Goal: Task Accomplishment & Management: Manage account settings

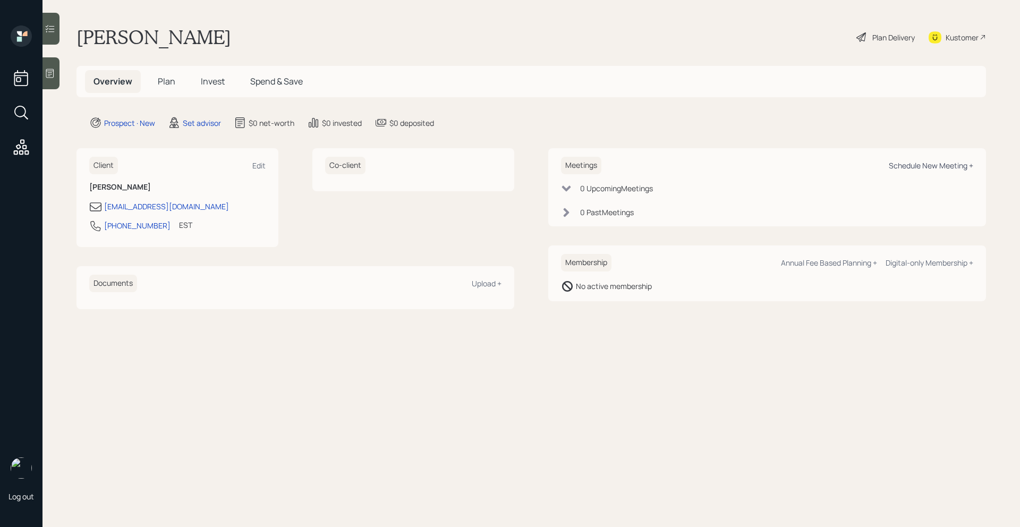
click at [912, 165] on div "Schedule New Meeting +" at bounding box center [930, 165] width 84 height 10
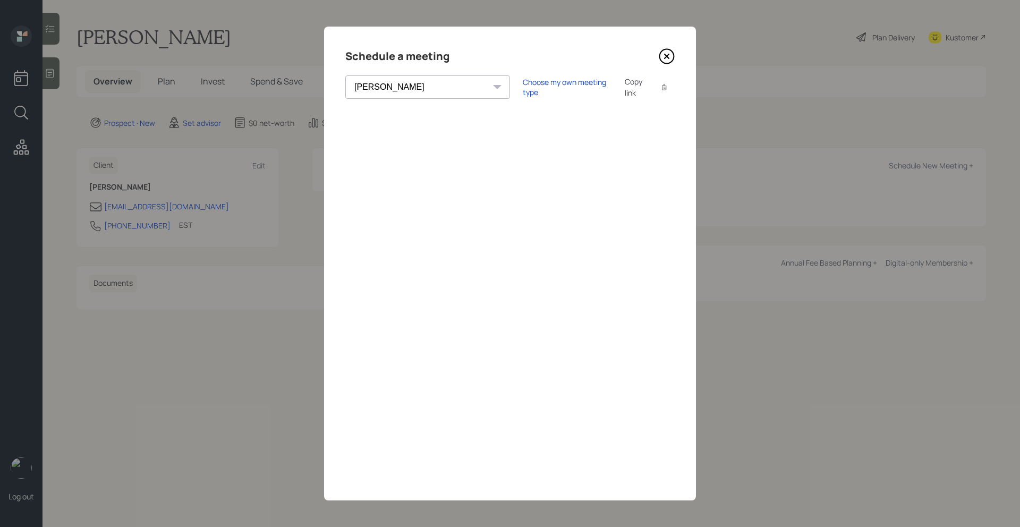
click at [418, 89] on select "[PERSON_NAME] [PERSON_NAME] [PERSON_NAME] [PERSON_NAME] [PERSON_NAME] [PERSON_N…" at bounding box center [427, 86] width 165 height 23
select select "205a2f49-d305-4782-8e90-e36bafbe5565"
click at [345, 75] on select "[PERSON_NAME] [PERSON_NAME] [PERSON_NAME] [PERSON_NAME] [PERSON_NAME] [PERSON_N…" at bounding box center [427, 86] width 165 height 23
click at [523, 91] on div "Choose my own meeting type" at bounding box center [567, 87] width 89 height 20
click at [661, 56] on icon at bounding box center [667, 56] width 16 height 16
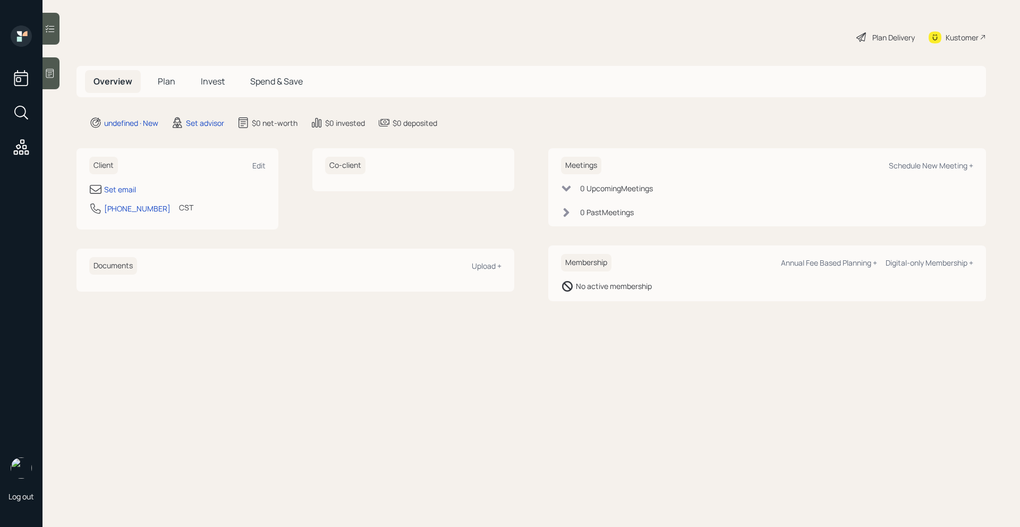
click at [109, 167] on h6 "Client" at bounding box center [103, 166] width 29 height 18
